Goal: Information Seeking & Learning: Learn about a topic

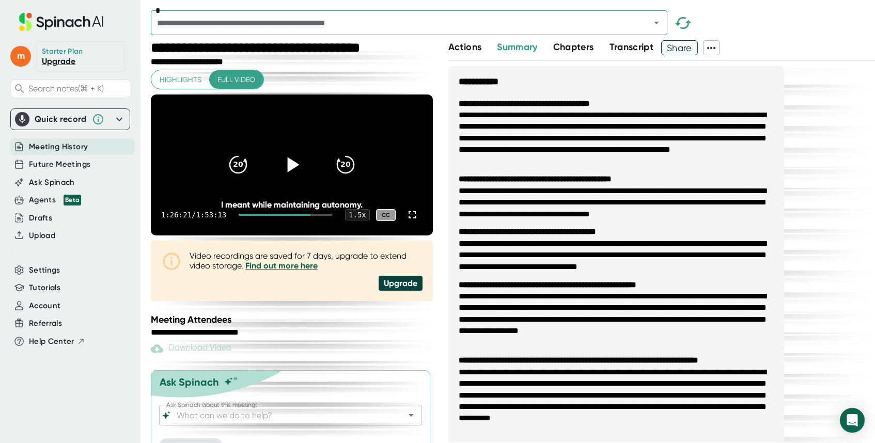
click at [291, 178] on icon at bounding box center [292, 165] width 26 height 26
click at [410, 221] on icon at bounding box center [412, 215] width 12 height 12
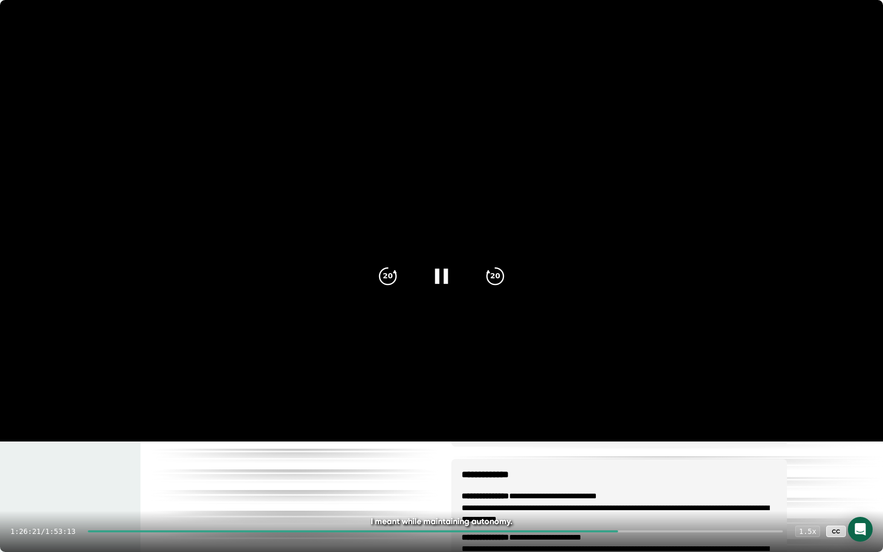
click at [445, 276] on icon at bounding box center [441, 275] width 13 height 15
click at [445, 276] on icon at bounding box center [443, 275] width 12 height 15
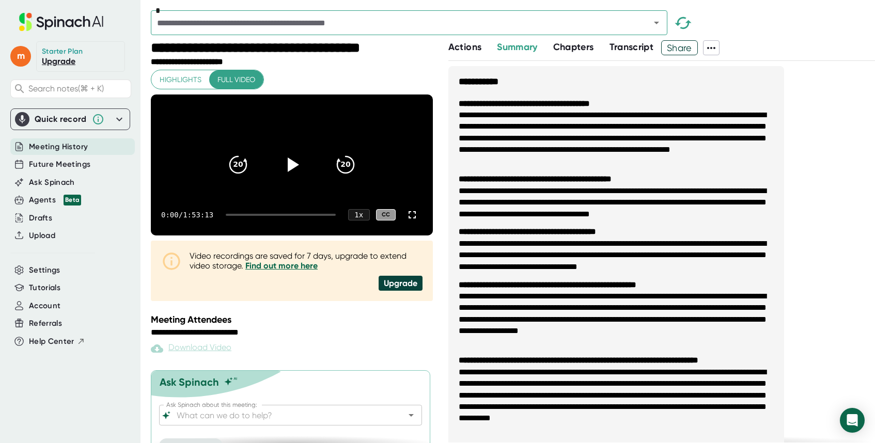
click at [317, 216] on div at bounding box center [281, 215] width 110 height 2
click at [311, 216] on div at bounding box center [278, 215] width 79 height 2
click at [314, 216] on div at bounding box center [287, 215] width 97 height 2
click at [293, 172] on icon at bounding box center [293, 164] width 12 height 15
click at [414, 221] on icon at bounding box center [412, 215] width 12 height 12
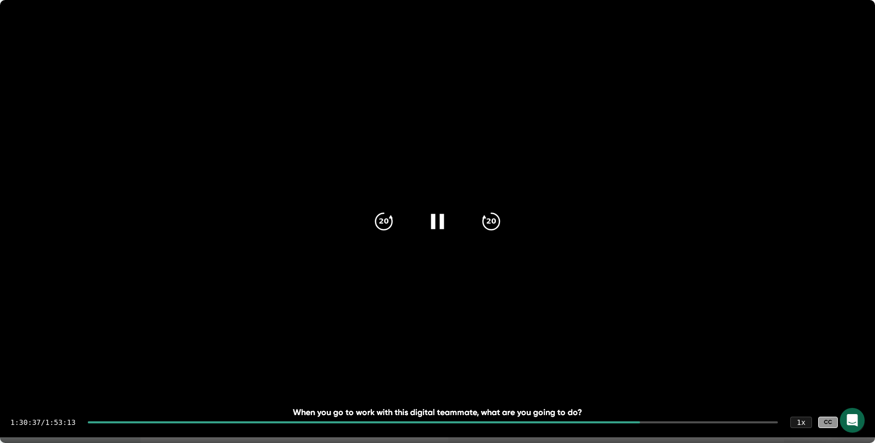
click at [857, 422] on icon at bounding box center [854, 422] width 12 height 12
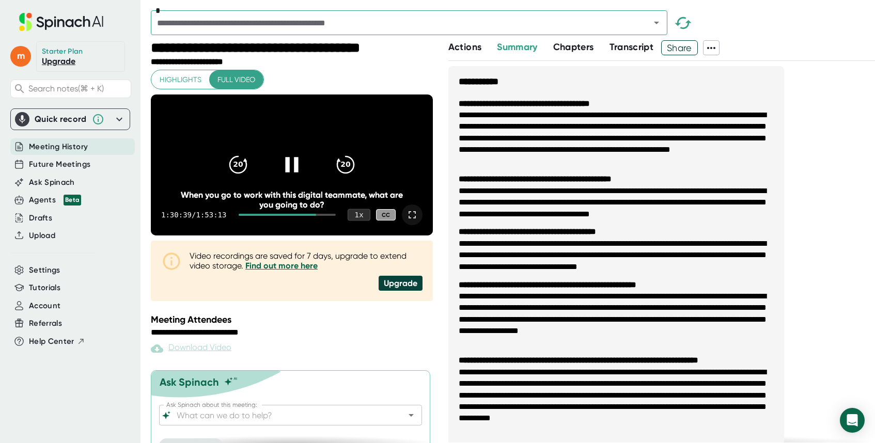
click at [358, 220] on div "1 x" at bounding box center [358, 215] width 23 height 12
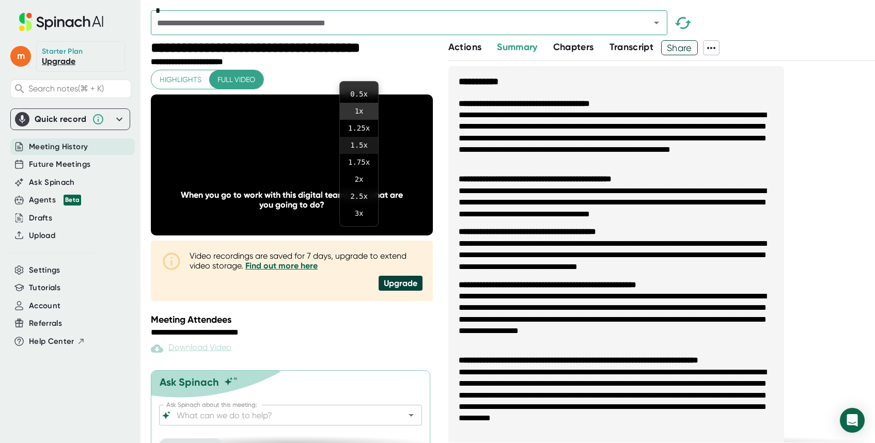
click at [360, 141] on li "1.5 x" at bounding box center [359, 145] width 38 height 17
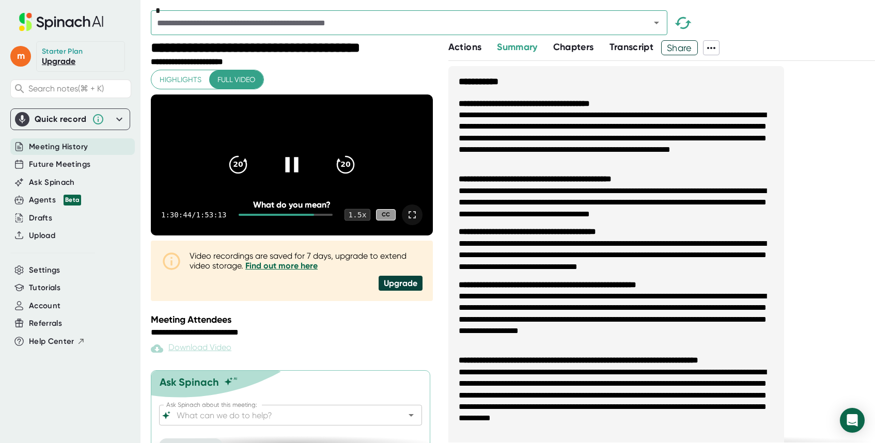
click at [358, 220] on div "1.5 x" at bounding box center [357, 215] width 26 height 12
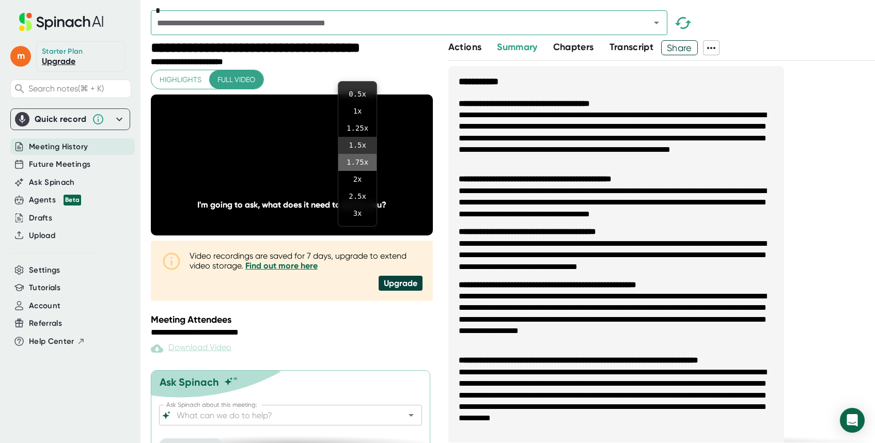
click at [360, 161] on li "1.75 x" at bounding box center [357, 162] width 38 height 17
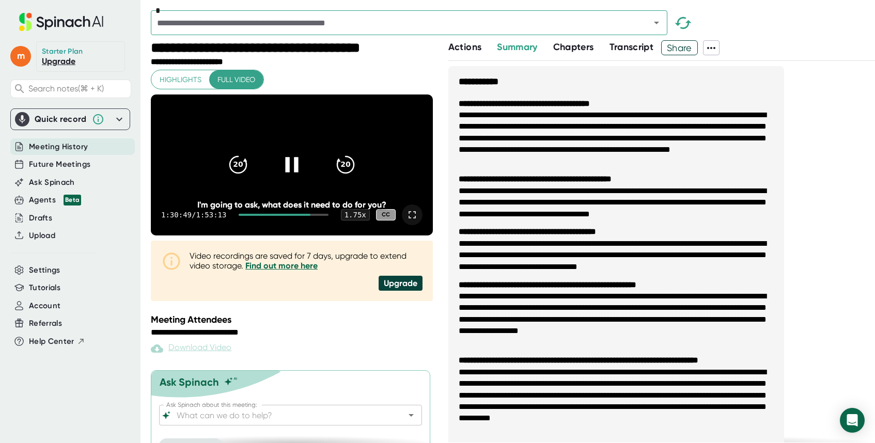
click at [413, 221] on icon at bounding box center [412, 215] width 12 height 12
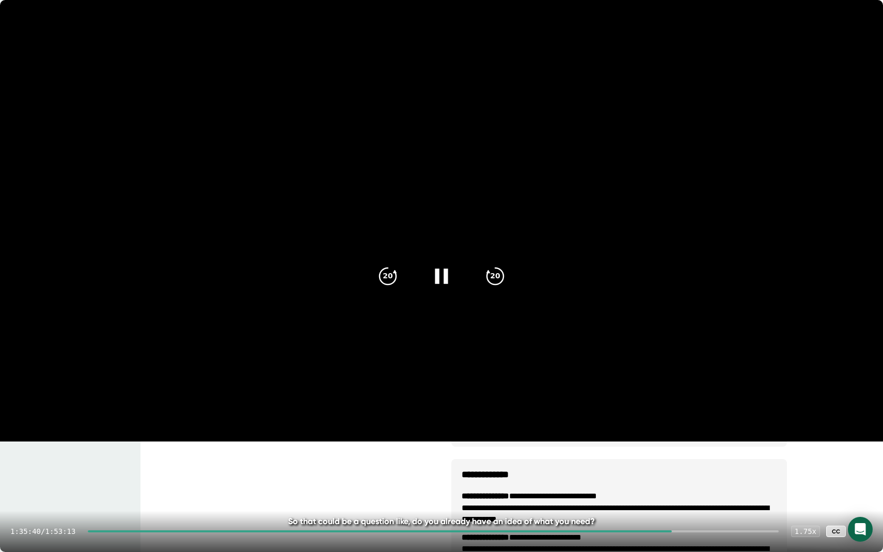
click at [679, 442] on div at bounding box center [433, 531] width 690 height 2
click at [698, 442] on div at bounding box center [433, 531] width 690 height 2
click at [713, 442] on div at bounding box center [433, 531] width 690 height 2
click at [447, 275] on icon at bounding box center [441, 275] width 13 height 15
click at [447, 275] on icon at bounding box center [443, 275] width 12 height 15
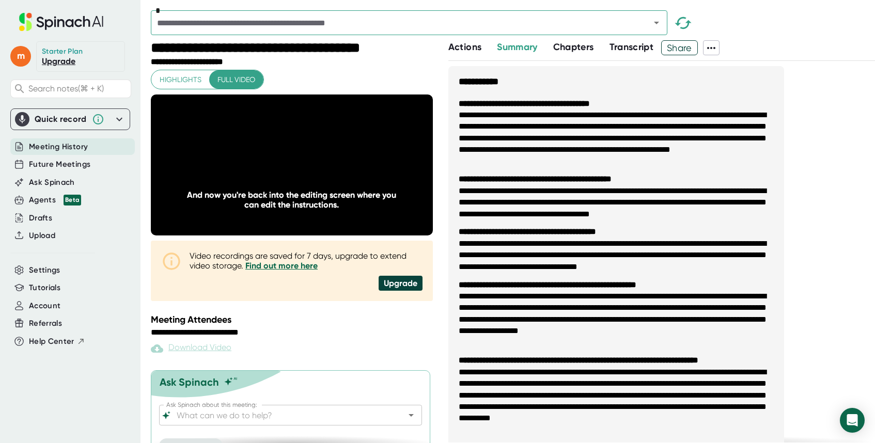
click at [442, 307] on div "**********" at bounding box center [513, 241] width 724 height 403
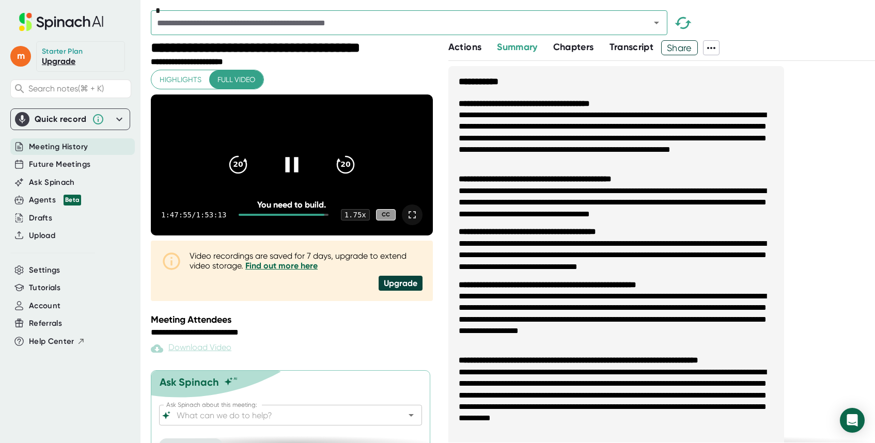
click at [322, 216] on div at bounding box center [281, 215] width 85 height 2
click at [318, 216] on div at bounding box center [281, 215] width 85 height 2
click at [292, 178] on icon at bounding box center [292, 165] width 26 height 26
